Goal: Information Seeking & Learning: Learn about a topic

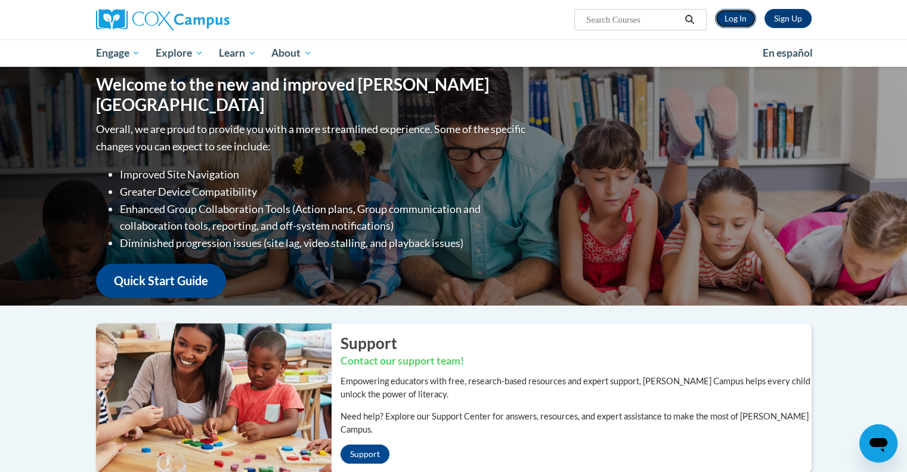
click at [742, 21] on link "Log In" at bounding box center [735, 18] width 41 height 19
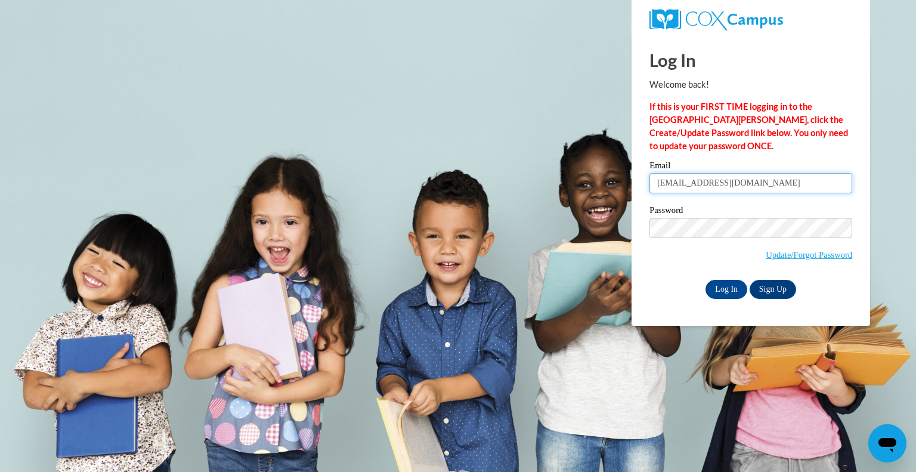
click at [797, 182] on input "[EMAIL_ADDRESS][DOMAIN_NAME]" at bounding box center [750, 183] width 203 height 20
type input "v"
type input "e20071014@dekalbschoolsga.org"
click at [729, 290] on input "Log In" at bounding box center [726, 289] width 42 height 19
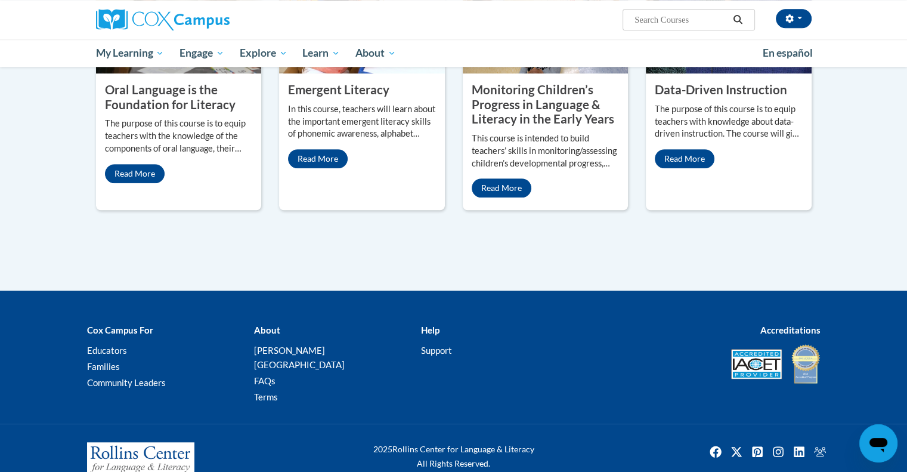
scroll to position [1089, 0]
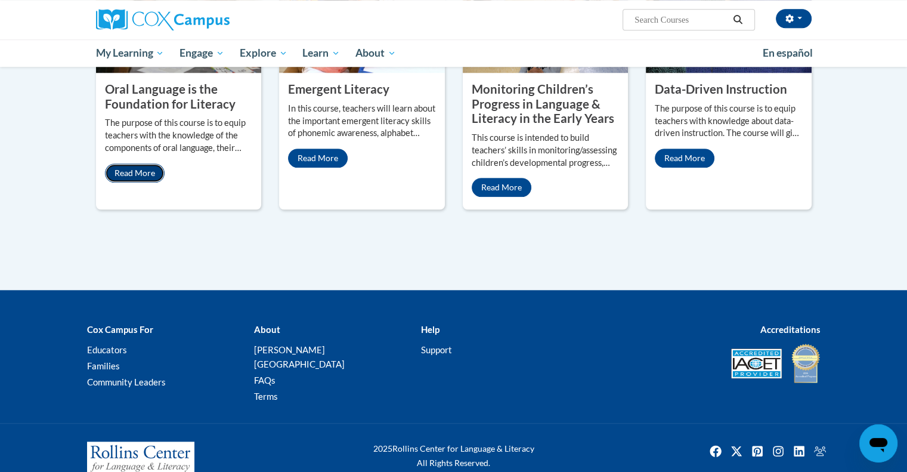
click at [148, 163] on link "Read More" at bounding box center [135, 172] width 60 height 19
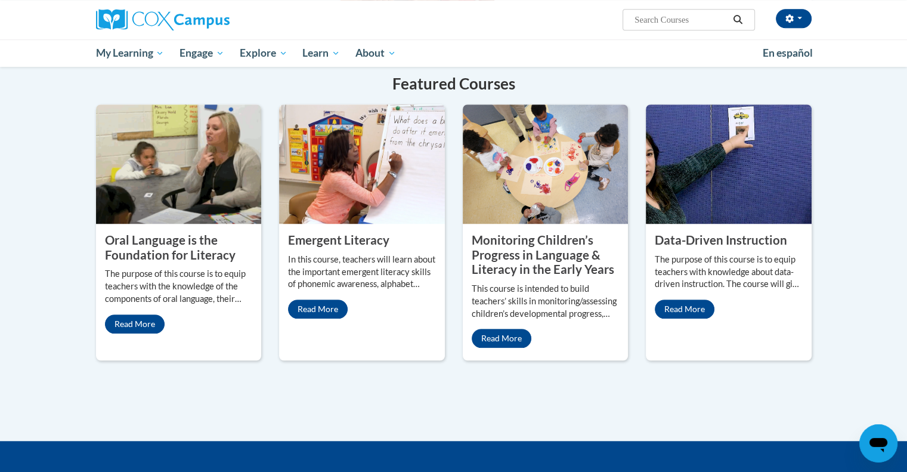
scroll to position [910, 0]
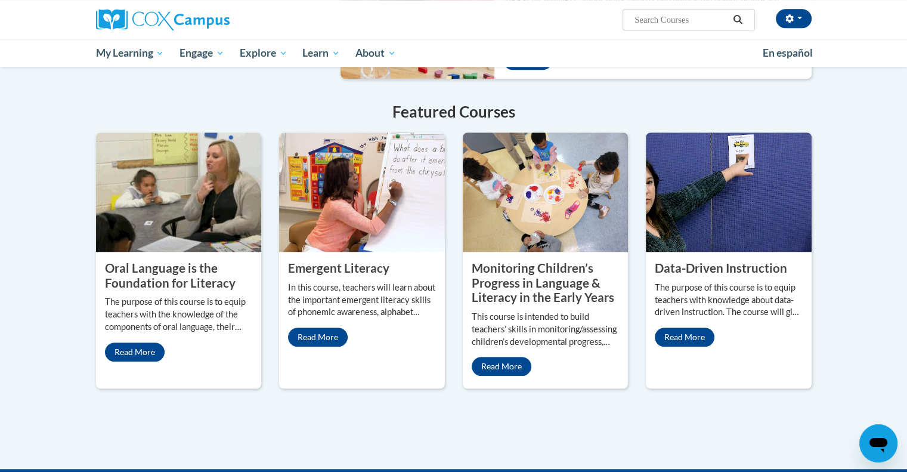
click at [175, 261] on property "Oral Language is the Foundation for Literacy" at bounding box center [170, 275] width 131 height 29
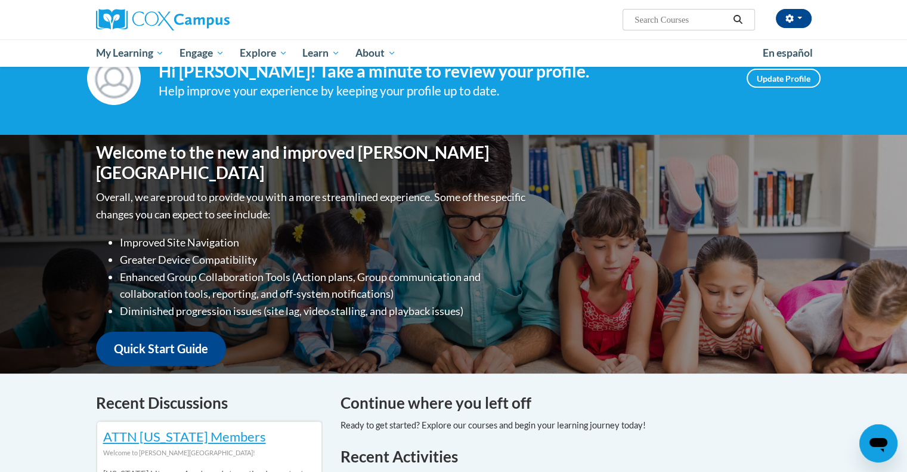
scroll to position [0, 0]
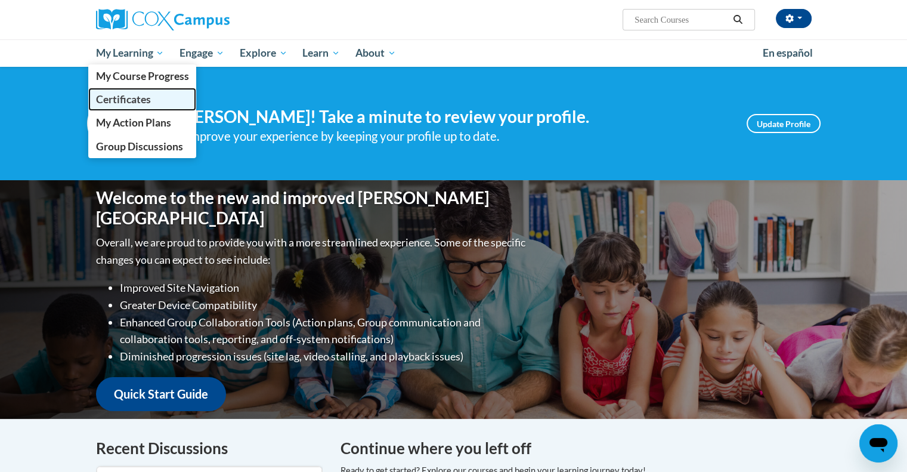
click at [147, 97] on span "Certificates" at bounding box center [122, 99] width 55 height 13
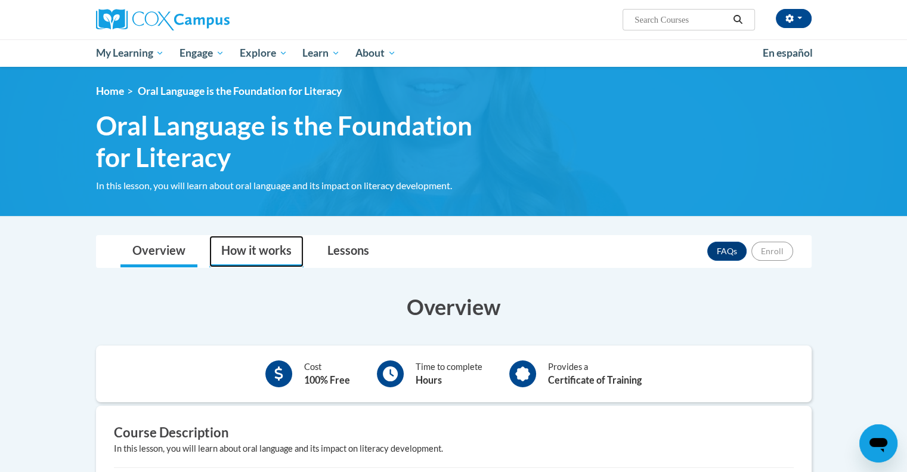
click at [267, 250] on link "How it works" at bounding box center [256, 252] width 94 height 32
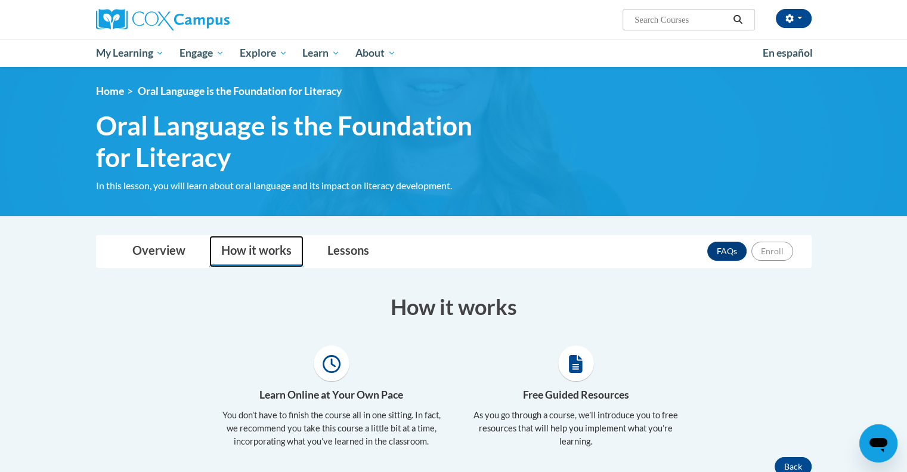
scroll to position [119, 0]
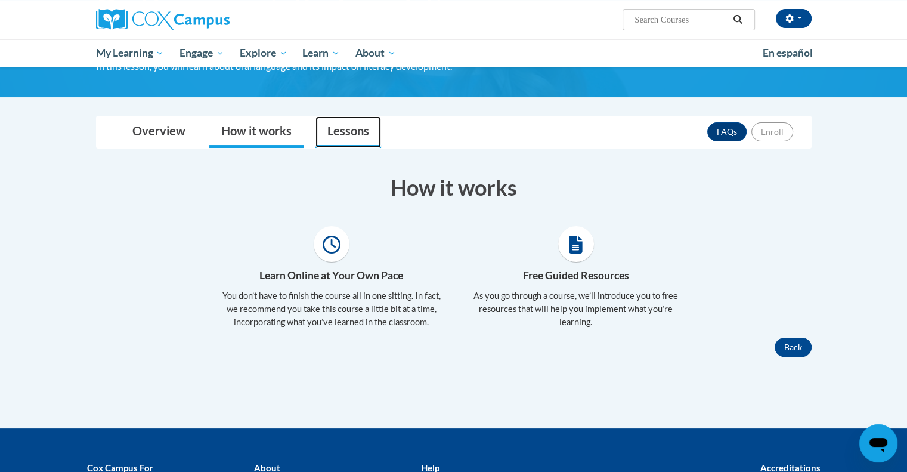
click at [349, 128] on link "Lessons" at bounding box center [348, 132] width 66 height 32
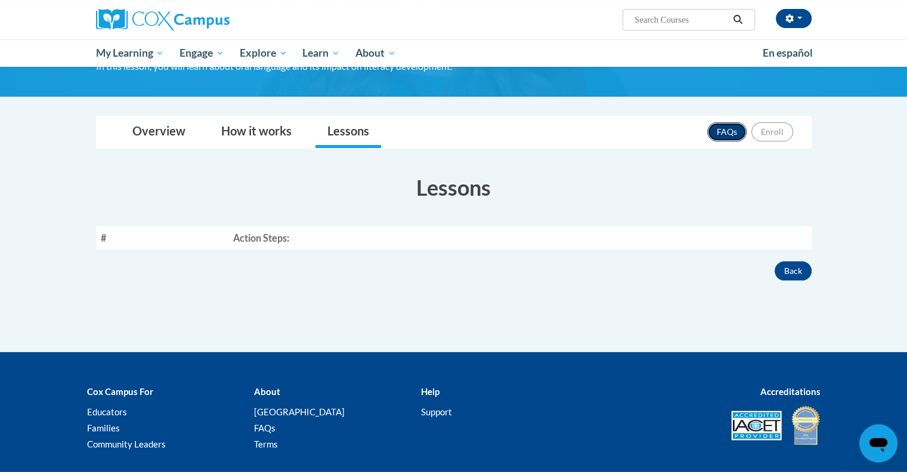
click at [734, 131] on link "FAQs" at bounding box center [726, 131] width 39 height 19
